Goal: Communication & Community: Answer question/provide support

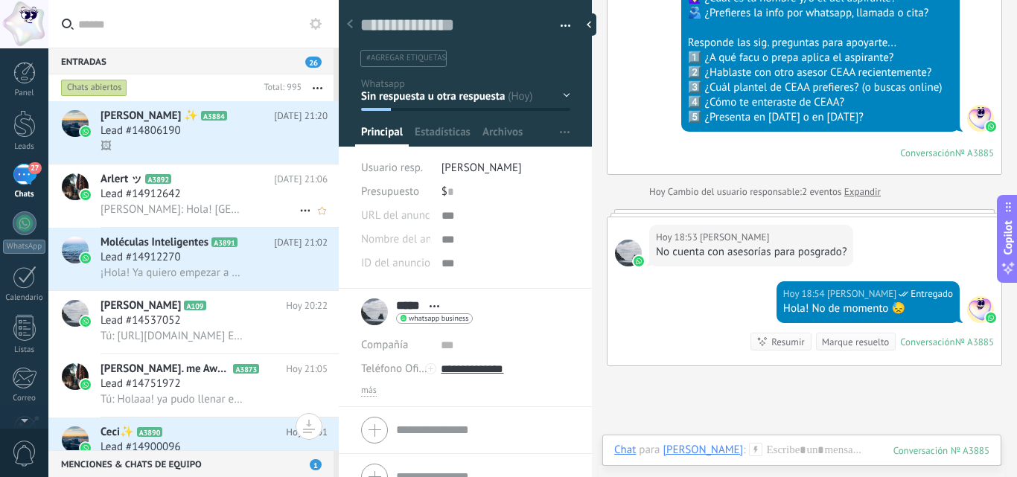
click at [214, 211] on span "[PERSON_NAME]: Hola! [GEOGRAPHIC_DATA]" at bounding box center [173, 210] width 145 height 14
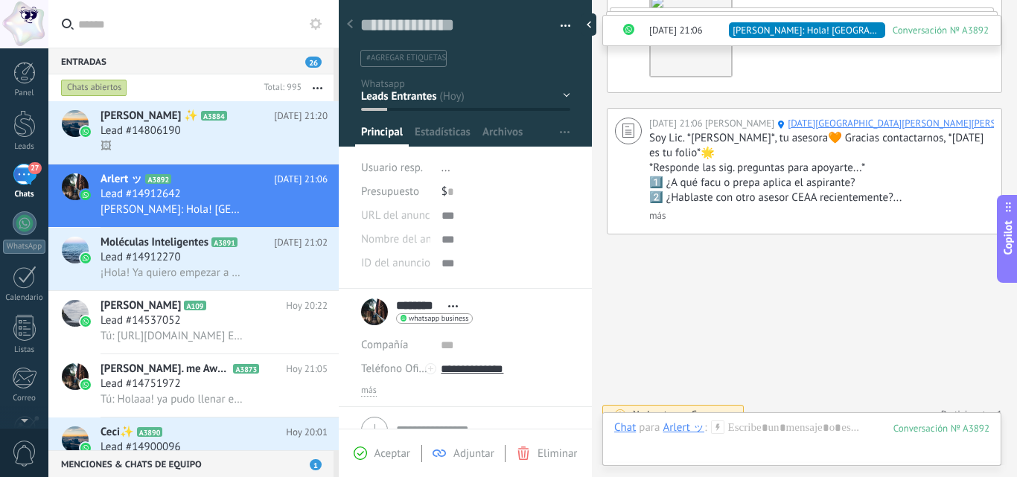
scroll to position [423, 0]
click at [245, 313] on div "Lead #14537052" at bounding box center [214, 320] width 227 height 15
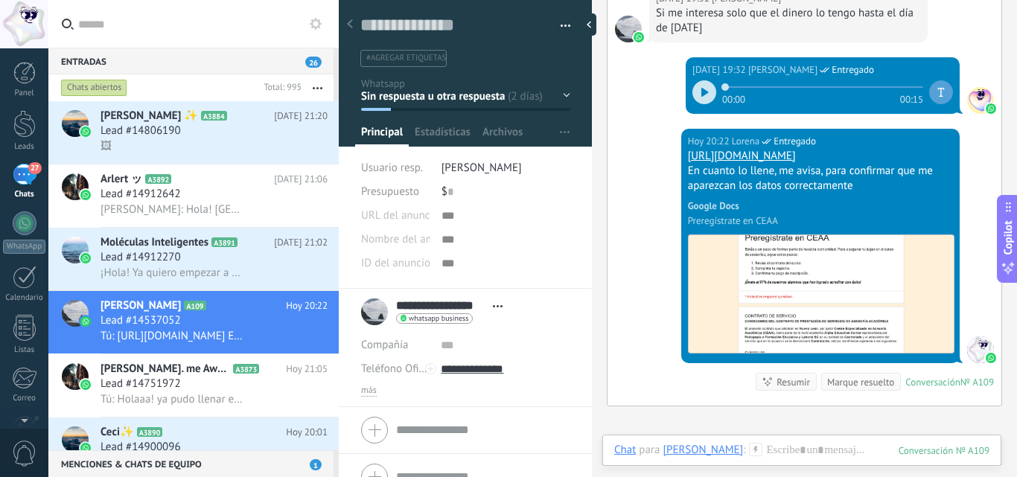
scroll to position [2730, 0]
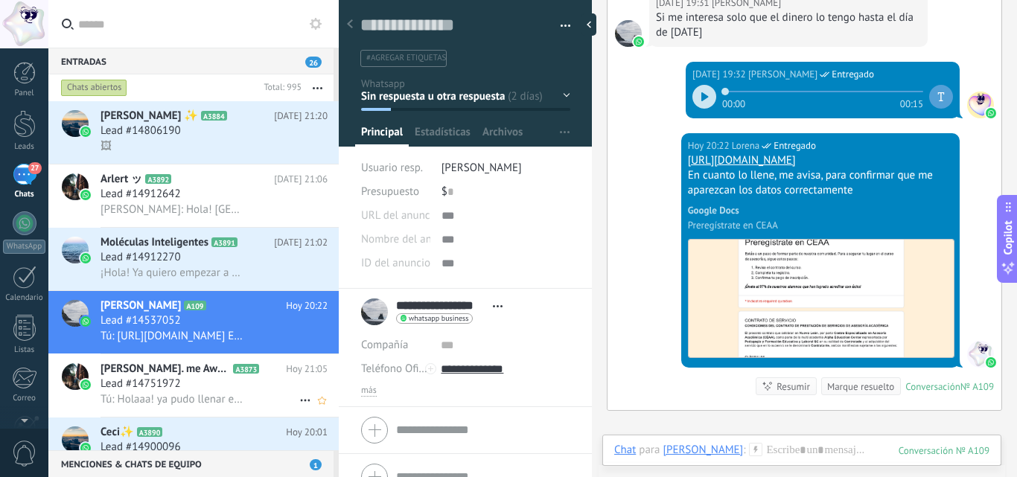
click at [258, 381] on div "Lead #14751972" at bounding box center [214, 384] width 227 height 15
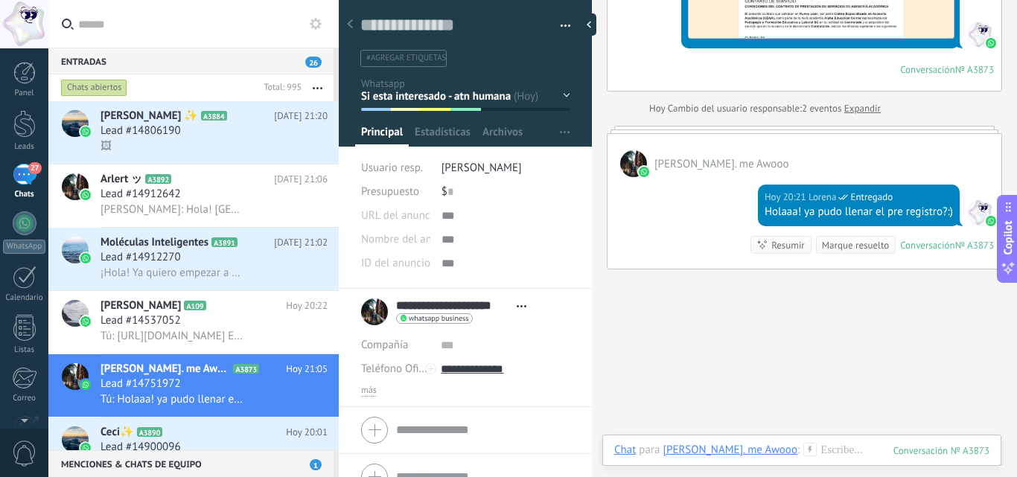
scroll to position [2509, 0]
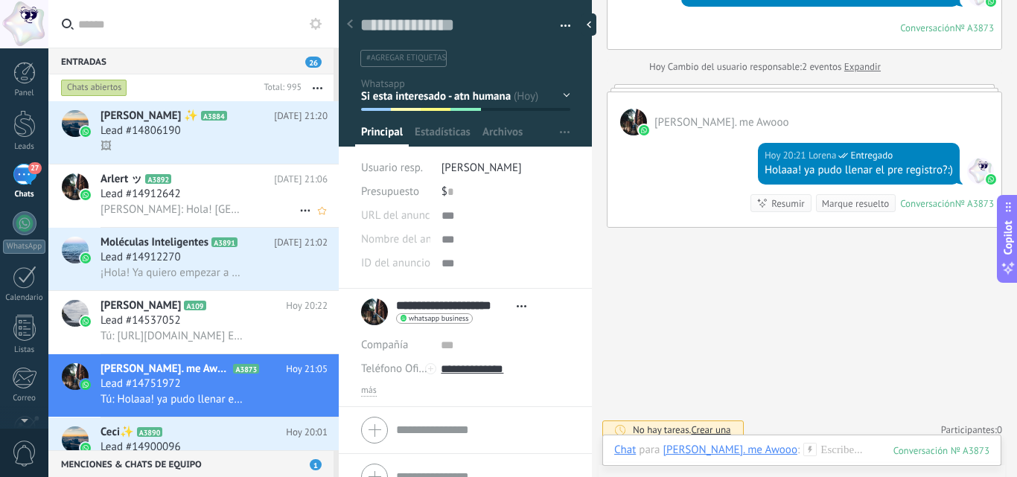
click at [211, 215] on span "[PERSON_NAME]: Hola! [GEOGRAPHIC_DATA]" at bounding box center [173, 210] width 145 height 14
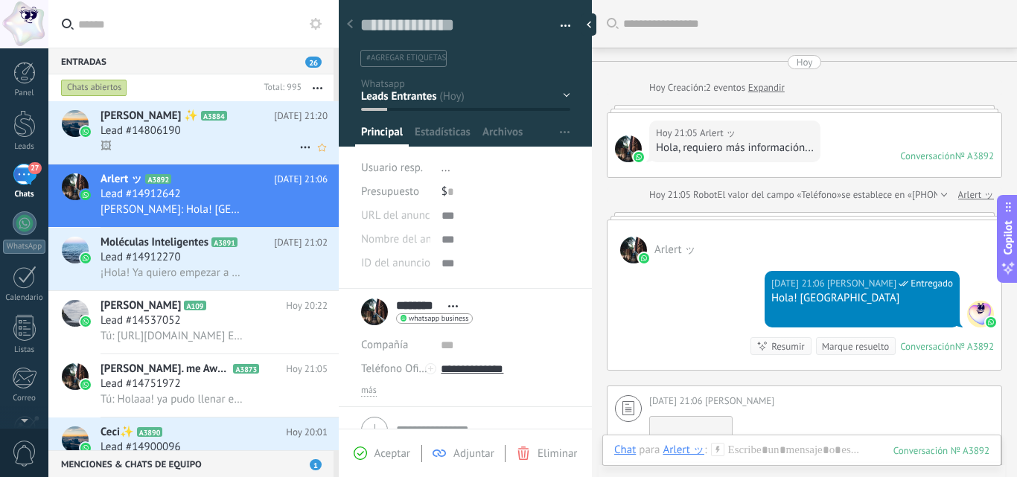
scroll to position [53, 0]
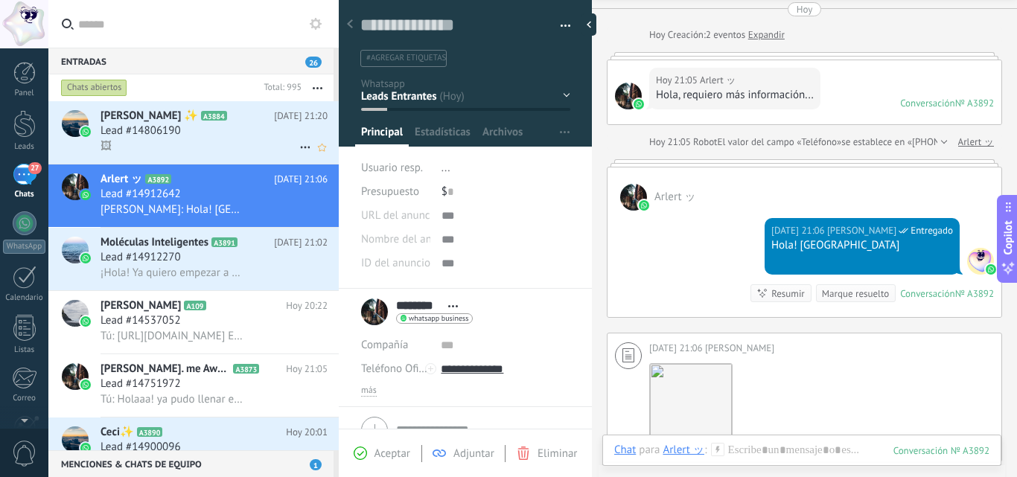
click at [193, 158] on div "[PERSON_NAME] ✨ A3884 [DATE] 21:20 Lead #14806190 🖼" at bounding box center [220, 132] width 238 height 63
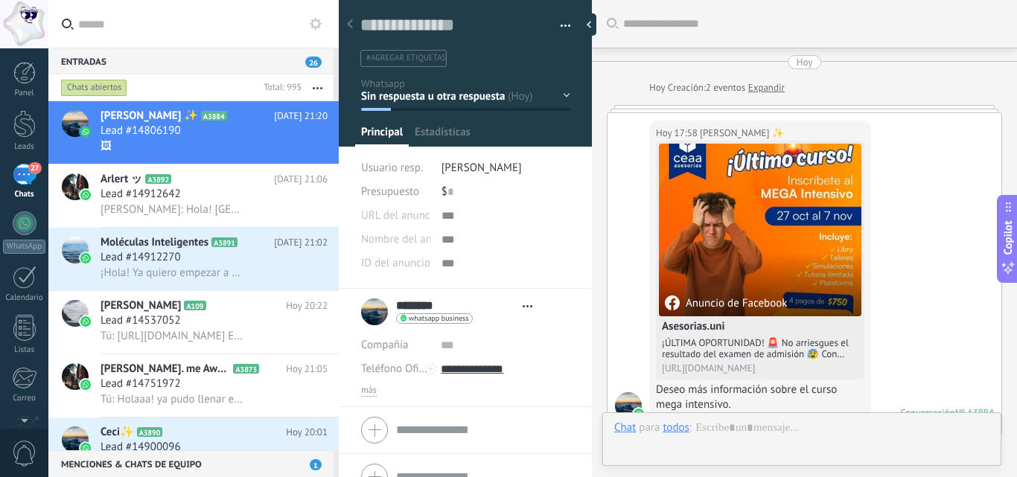
type textarea "**********"
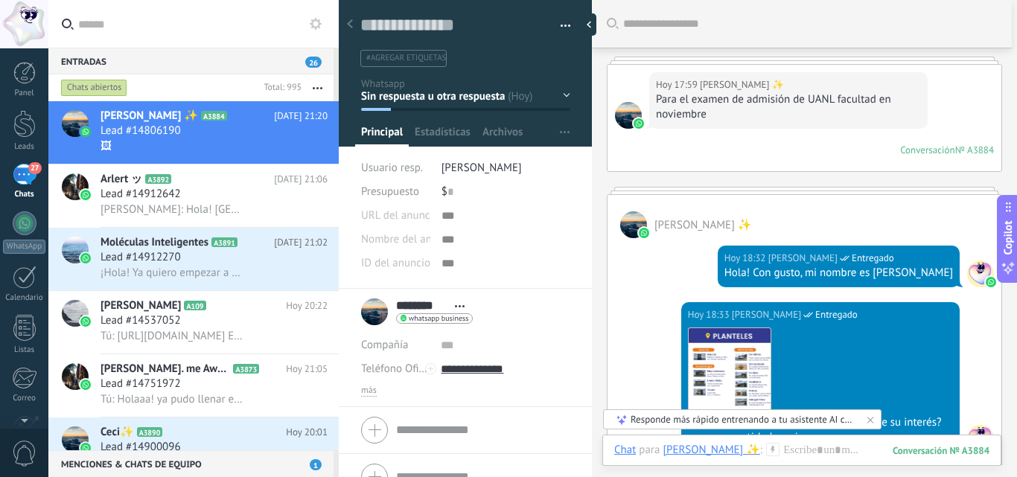
scroll to position [405, 0]
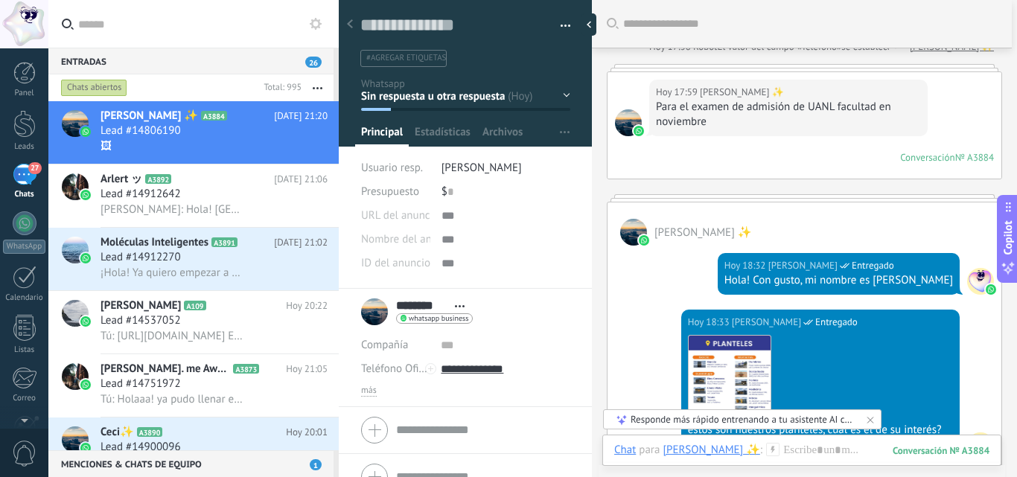
click at [806, 214] on div "[PERSON_NAME] ✨" at bounding box center [805, 224] width 394 height 43
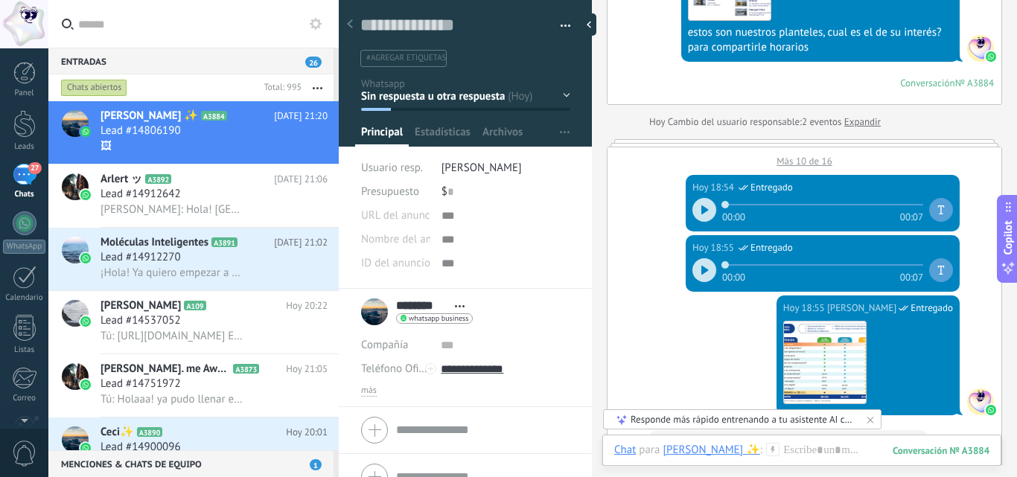
scroll to position [837, 0]
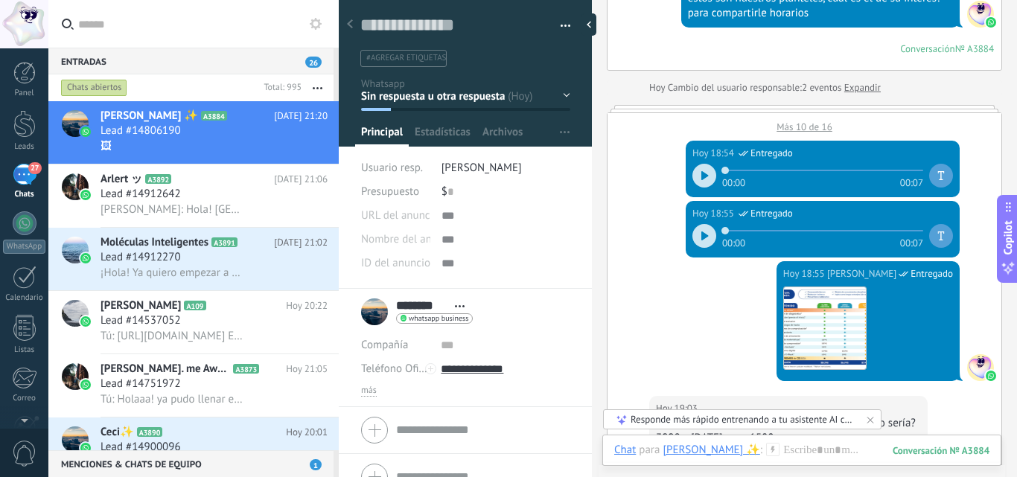
click at [864, 90] on link "Expandir" at bounding box center [862, 87] width 36 height 15
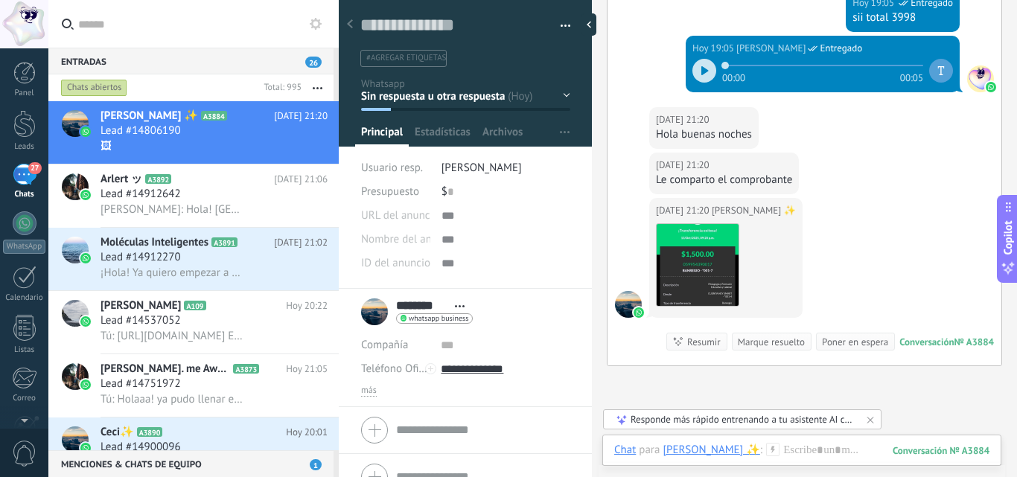
scroll to position [1529, 0]
